Goal: Transaction & Acquisition: Obtain resource

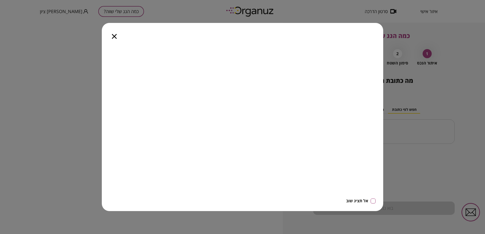
click at [116, 36] on icon "button" at bounding box center [114, 36] width 5 height 5
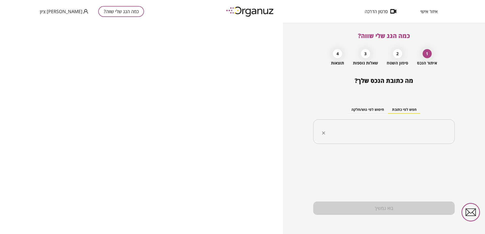
click at [401, 132] on input "text" at bounding box center [385, 132] width 125 height 13
click at [393, 126] on input "text" at bounding box center [385, 132] width 125 height 13
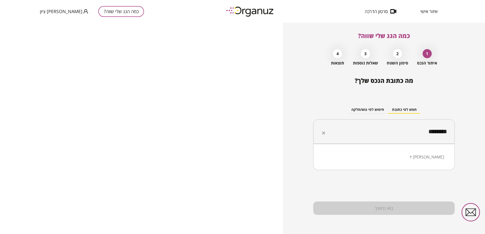
click at [442, 157] on li "יד [PERSON_NAME]" at bounding box center [384, 157] width 128 height 9
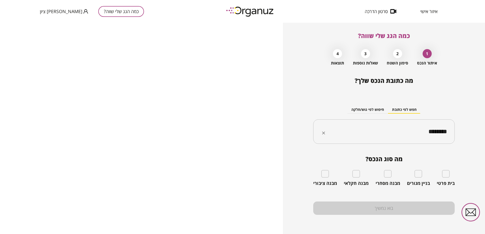
type input "********"
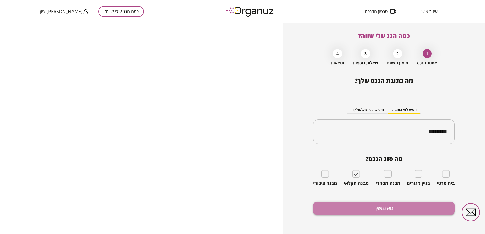
click at [381, 209] on button "בוא נמשיך" at bounding box center [383, 208] width 141 height 13
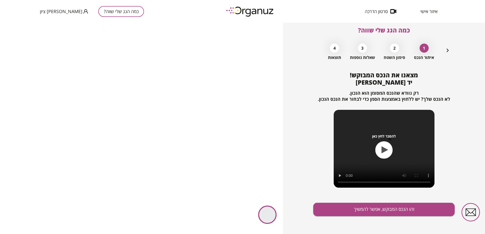
scroll to position [7, 0]
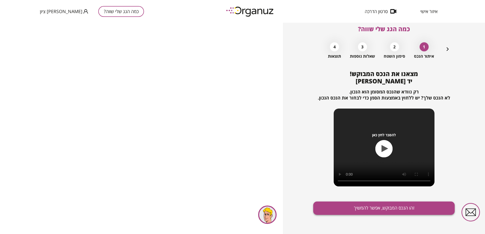
click at [388, 207] on button "זהו הנכס המבוקש, אפשר להמשיך" at bounding box center [383, 208] width 141 height 13
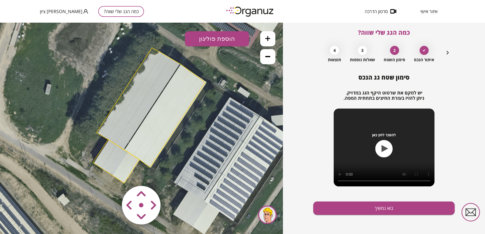
drag, startPoint x: 126, startPoint y: 181, endPoint x: 135, endPoint y: 168, distance: 16.0
click at [134, 168] on div ".st0 { fill: #FFFFFF; } 10" at bounding box center [141, 129] width 283 height 212
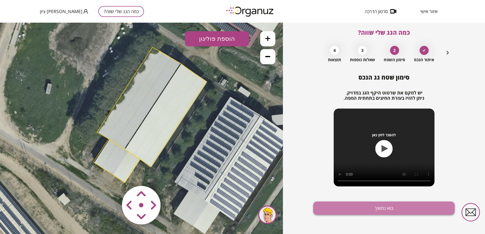
click at [399, 206] on button "בוא נמשיך" at bounding box center [383, 208] width 141 height 13
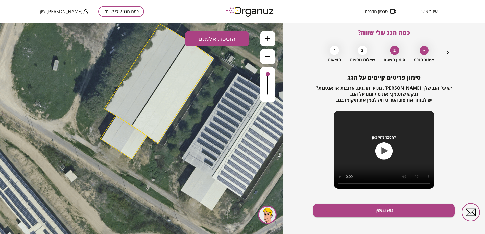
drag, startPoint x: 135, startPoint y: 166, endPoint x: 142, endPoint y: 142, distance: 25.0
click at [142, 142] on polygon at bounding box center [123, 138] width 46 height 44
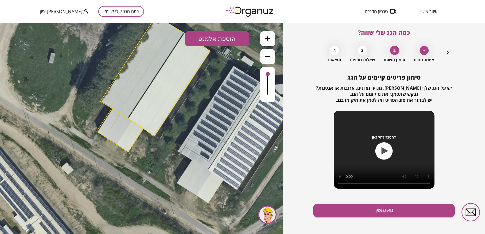
drag, startPoint x: 142, startPoint y: 143, endPoint x: 137, endPoint y: 140, distance: 5.8
click at [136, 140] on polygon at bounding box center [119, 131] width 46 height 44
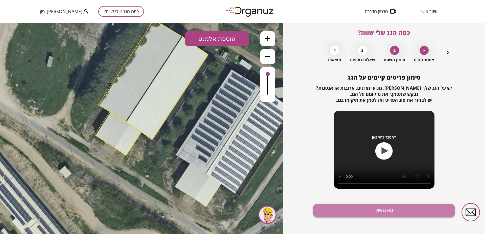
click at [394, 208] on button "בוא נמשיך" at bounding box center [383, 210] width 141 height 13
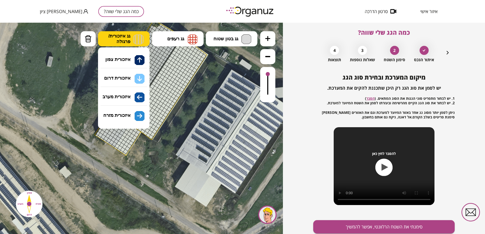
click at [131, 39] on button "גג איזכורית/ פרגולה" at bounding box center [123, 38] width 51 height 15
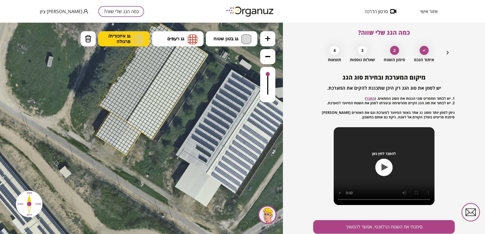
click at [131, 39] on button "גג איזכורית/ פרגולה" at bounding box center [123, 38] width 51 height 15
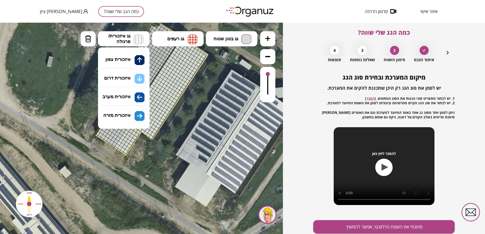
click at [161, 92] on div at bounding box center [160, 92] width 5 height 5
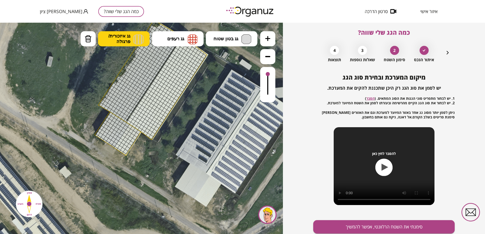
click at [125, 39] on span "גג איזכורית/ פרגולה" at bounding box center [119, 38] width 22 height 11
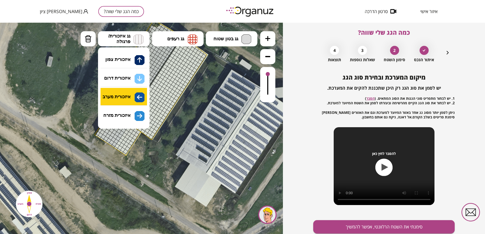
click at [135, 93] on div ".st0 { fill: #FFFFFF; } 10" at bounding box center [141, 129] width 283 height 212
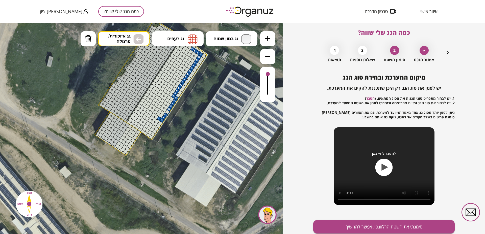
drag, startPoint x: 191, startPoint y: 49, endPoint x: 160, endPoint y: 118, distance: 76.1
drag, startPoint x: 204, startPoint y: 57, endPoint x: 132, endPoint y: 118, distance: 95.1
click at [149, 51] on div at bounding box center [147, 51] width 5 height 5
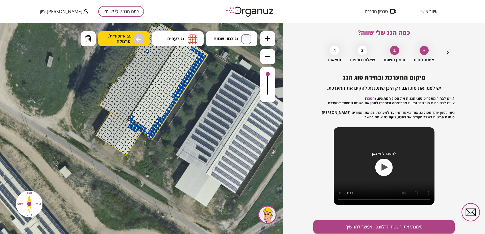
click at [142, 39] on img at bounding box center [138, 39] width 10 height 10
click at [139, 115] on div ".st0 { fill: #FFFFFF; } 10" at bounding box center [141, 129] width 283 height 212
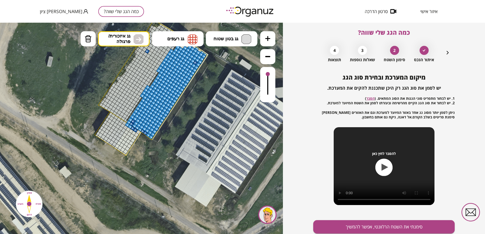
drag, startPoint x: 204, startPoint y: 56, endPoint x: 173, endPoint y: 73, distance: 35.7
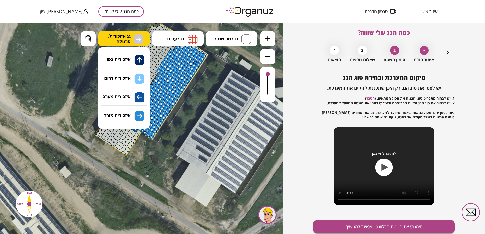
click at [138, 41] on img at bounding box center [138, 39] width 5 height 6
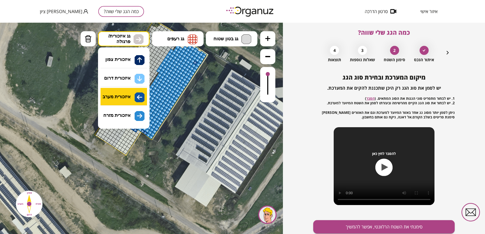
click at [131, 98] on div ".st0 { fill: #FFFFFF; } 10" at bounding box center [141, 129] width 283 height 212
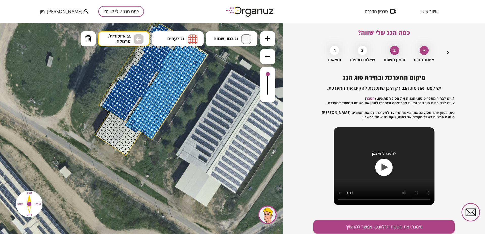
drag, startPoint x: 165, startPoint y: 51, endPoint x: 108, endPoint y: 100, distance: 74.6
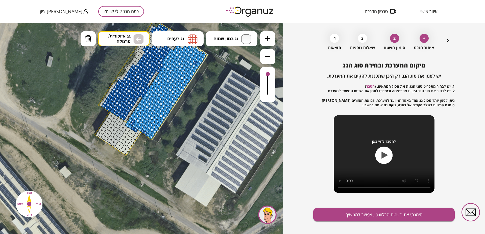
scroll to position [22, 0]
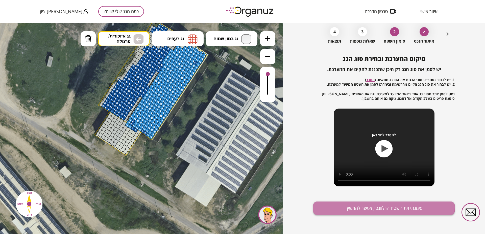
click at [370, 207] on button "סימנתי את השטח הרלוונטי, אפשר להמשיך" at bounding box center [383, 208] width 141 height 13
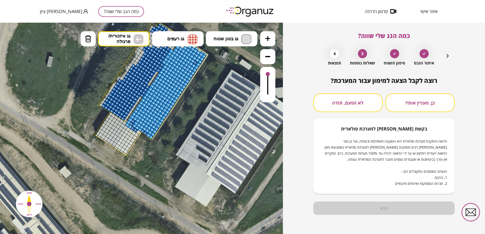
click at [359, 101] on button "לא הפעם, תודה" at bounding box center [347, 103] width 69 height 19
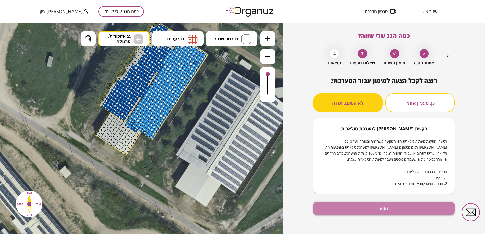
click at [383, 206] on button "הבא" at bounding box center [383, 208] width 141 height 13
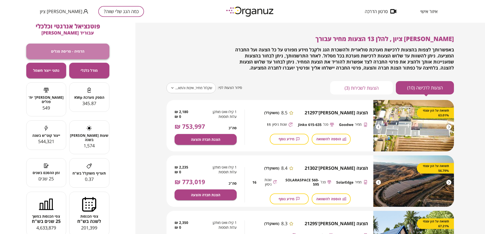
click at [70, 52] on span "הדמיה - פריסת פנלים" at bounding box center [67, 51] width 33 height 4
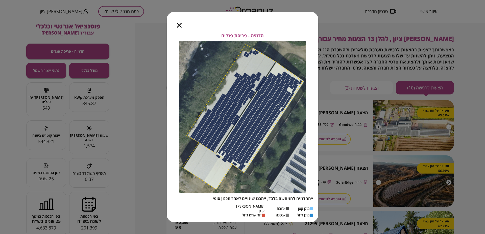
click at [179, 27] on icon "button" at bounding box center [179, 25] width 5 height 5
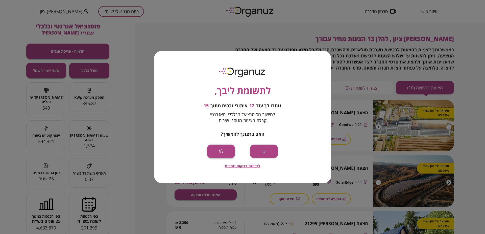
click at [229, 152] on button "לא" at bounding box center [221, 151] width 28 height 13
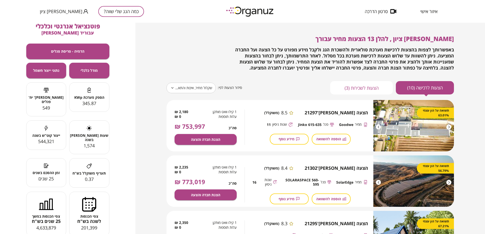
click at [98, 11] on button "כמה הגג שלי שווה?" at bounding box center [121, 11] width 46 height 11
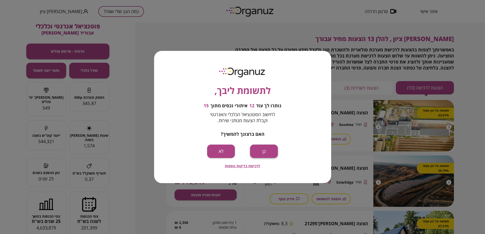
click at [257, 150] on button "כן" at bounding box center [264, 151] width 28 height 13
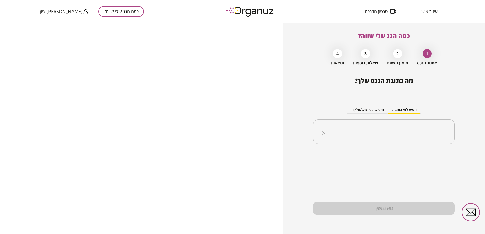
click at [407, 123] on div "​" at bounding box center [383, 132] width 141 height 25
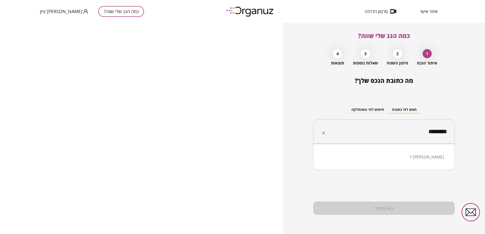
click at [438, 155] on li "יד [PERSON_NAME]" at bounding box center [384, 157] width 128 height 9
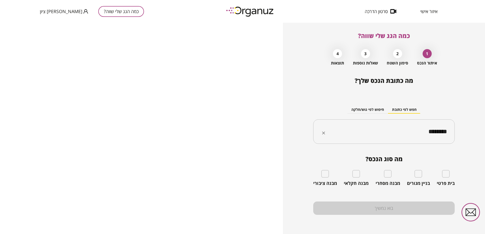
type input "********"
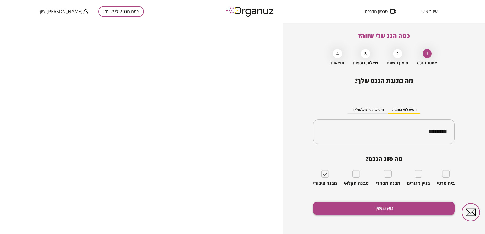
click at [386, 209] on button "בוא נמשיך" at bounding box center [383, 208] width 141 height 13
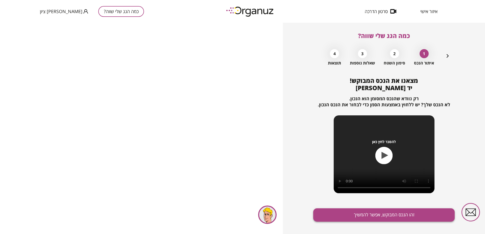
click at [386, 214] on button "זהו הנכס המבוקש, אפשר להמשיך" at bounding box center [383, 215] width 141 height 13
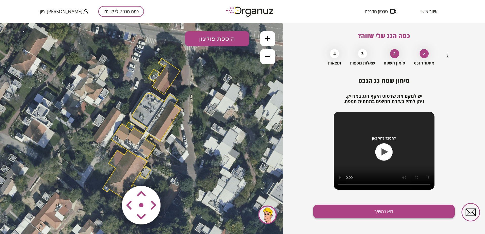
click at [380, 210] on button "בוא נמשיך" at bounding box center [383, 211] width 141 height 13
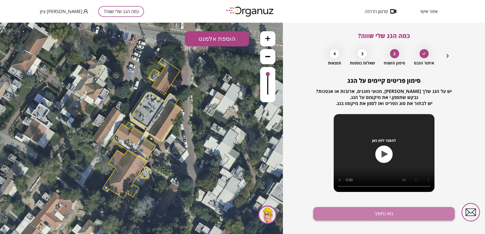
click at [380, 213] on button "בוא נמשיך" at bounding box center [383, 213] width 141 height 13
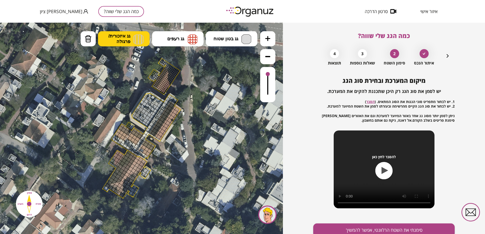
click at [124, 38] on span "גג איזכורית/ פרגולה" at bounding box center [119, 38] width 22 height 11
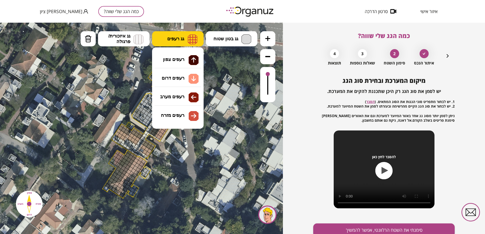
click at [169, 39] on span "גג רעפים" at bounding box center [175, 39] width 17 height 6
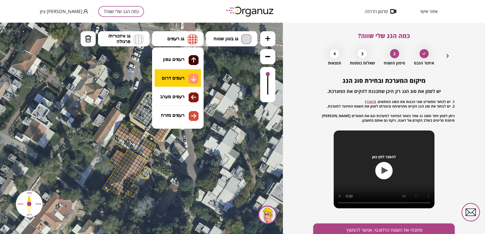
click at [180, 78] on div ".st0 { fill: #FFFFFF; } 10" at bounding box center [141, 129] width 283 height 212
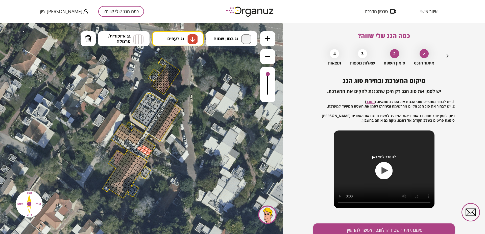
drag, startPoint x: 149, startPoint y: 152, endPoint x: 146, endPoint y: 149, distance: 3.6
drag, startPoint x: 137, startPoint y: 140, endPoint x: 132, endPoint y: 139, distance: 5.1
drag, startPoint x: 127, startPoint y: 136, endPoint x: 124, endPoint y: 138, distance: 4.1
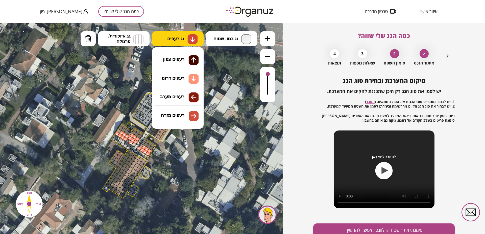
click at [169, 43] on button "גג רעפים" at bounding box center [177, 38] width 51 height 15
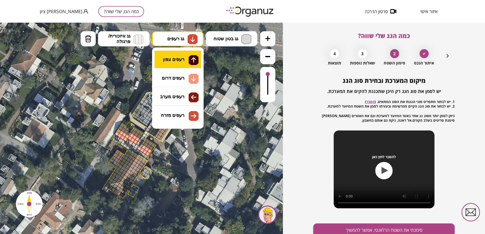
click at [178, 60] on div ".st0 { fill: #FFFFFF; } 10" at bounding box center [141, 129] width 283 height 212
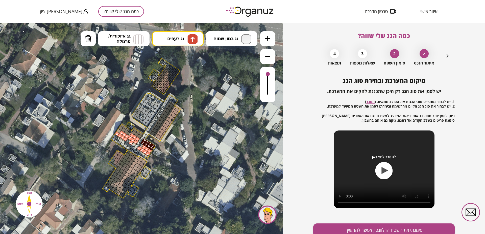
drag, startPoint x: 152, startPoint y: 144, endPoint x: 143, endPoint y: 143, distance: 9.0
drag, startPoint x: 141, startPoint y: 134, endPoint x: 135, endPoint y: 131, distance: 7.5
drag, startPoint x: 127, startPoint y: 129, endPoint x: 125, endPoint y: 127, distance: 2.7
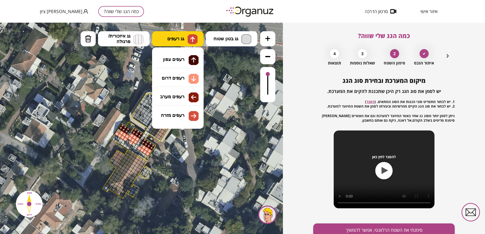
click at [178, 42] on button "גג רעפים" at bounding box center [177, 38] width 51 height 15
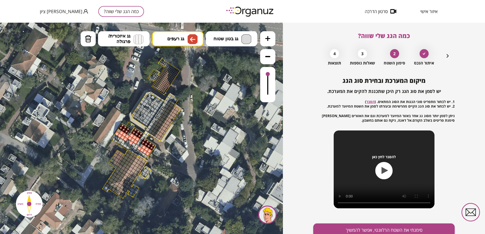
click at [179, 94] on div ".st0 { fill: #FFFFFF; } 10" at bounding box center [141, 129] width 283 height 212
drag, startPoint x: 171, startPoint y: 106, endPoint x: 162, endPoint y: 119, distance: 15.3
drag, startPoint x: 135, startPoint y: 156, endPoint x: 119, endPoint y: 174, distance: 24.1
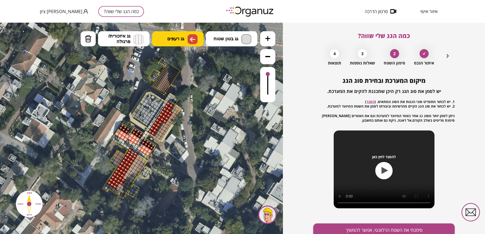
click at [180, 43] on button "גג רעפים" at bounding box center [177, 38] width 51 height 15
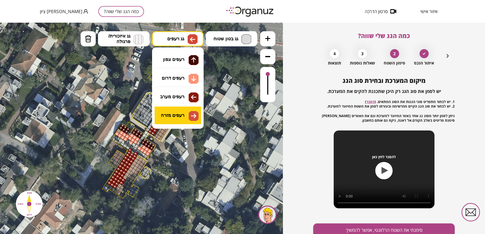
click at [188, 115] on div ".st0 { fill: #FFFFFF; } 10" at bounding box center [141, 129] width 283 height 212
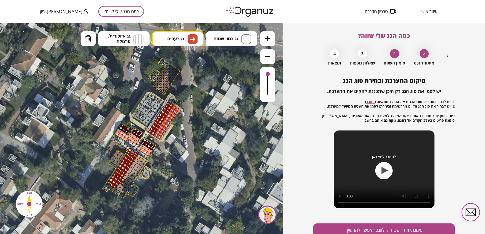
drag, startPoint x: 138, startPoint y: 158, endPoint x: 119, endPoint y: 187, distance: 34.8
drag, startPoint x: 144, startPoint y: 162, endPoint x: 138, endPoint y: 169, distance: 9.0
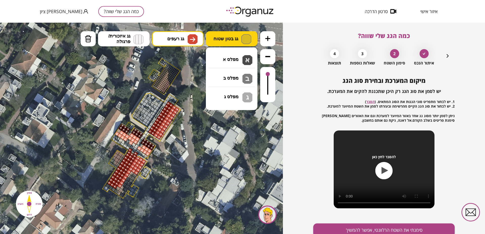
click at [221, 39] on span "גג בטון שטוח" at bounding box center [225, 39] width 25 height 6
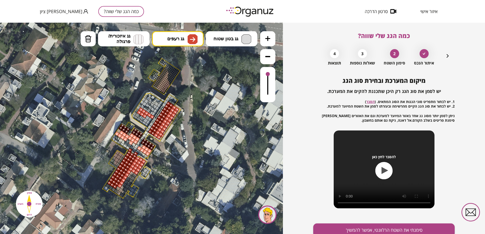
drag, startPoint x: 152, startPoint y: 116, endPoint x: 144, endPoint y: 113, distance: 8.2
click at [220, 39] on span "גג בטון שטוח" at bounding box center [225, 39] width 25 height 6
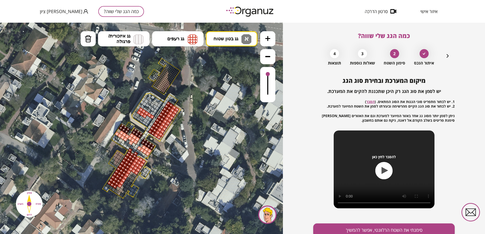
click at [234, 61] on div ".st0 { fill: #FFFFFF; } 10" at bounding box center [141, 129] width 283 height 212
drag, startPoint x: 152, startPoint y: 114, endPoint x: 144, endPoint y: 115, distance: 8.6
drag, startPoint x: 144, startPoint y: 100, endPoint x: 143, endPoint y: 103, distance: 3.0
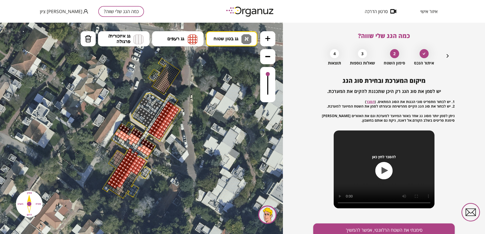
drag, startPoint x: 155, startPoint y: 103, endPoint x: 155, endPoint y: 106, distance: 2.8
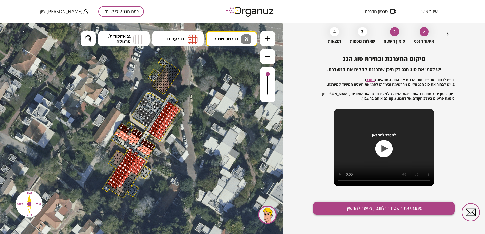
click at [381, 205] on button "סימנתי את השטח הרלוונטי, אפשר להמשיך" at bounding box center [383, 208] width 141 height 13
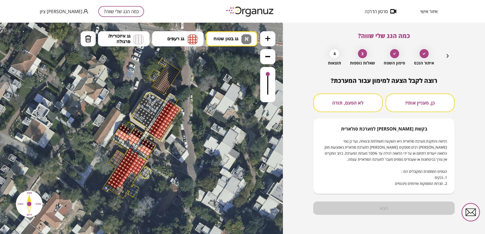
click at [354, 103] on button "לא הפעם, תודה" at bounding box center [347, 103] width 69 height 19
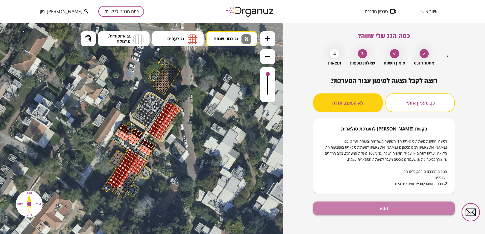
click at [387, 208] on button "הבא" at bounding box center [383, 208] width 141 height 13
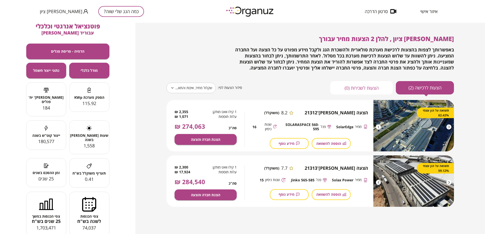
click at [364, 88] on button "הצעות לשכירות (0)" at bounding box center [361, 87] width 63 height 13
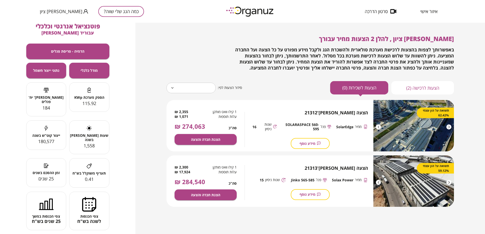
type input "*****"
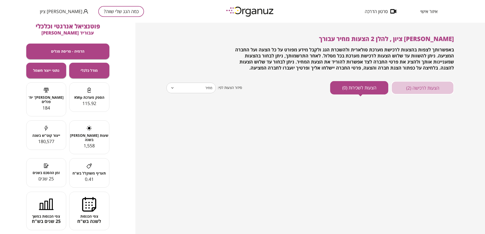
click at [415, 86] on button "הצעות לרכישה (2)" at bounding box center [422, 87] width 63 height 13
